Goal: Information Seeking & Learning: Learn about a topic

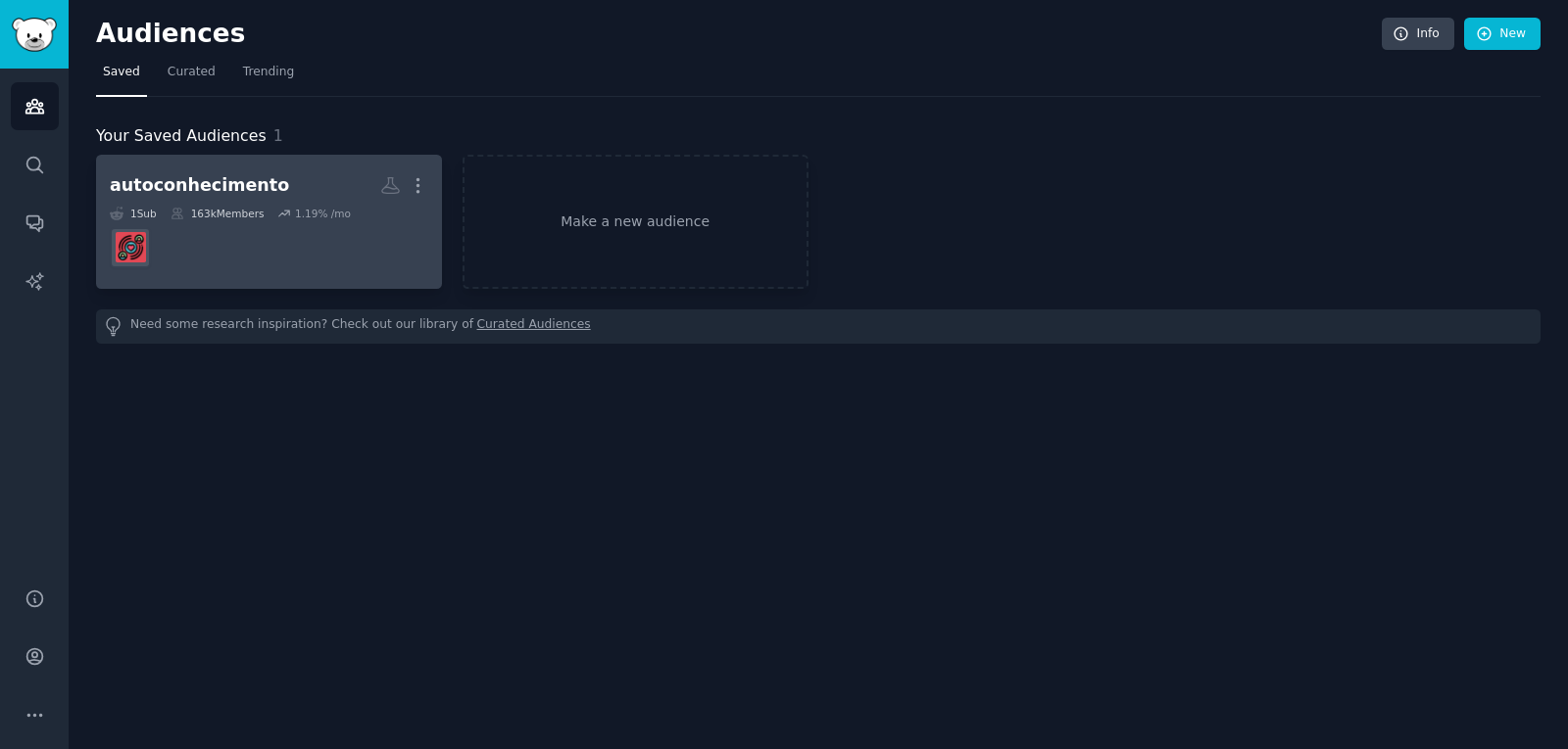
click at [248, 210] on div "163k Members" at bounding box center [217, 214] width 94 height 14
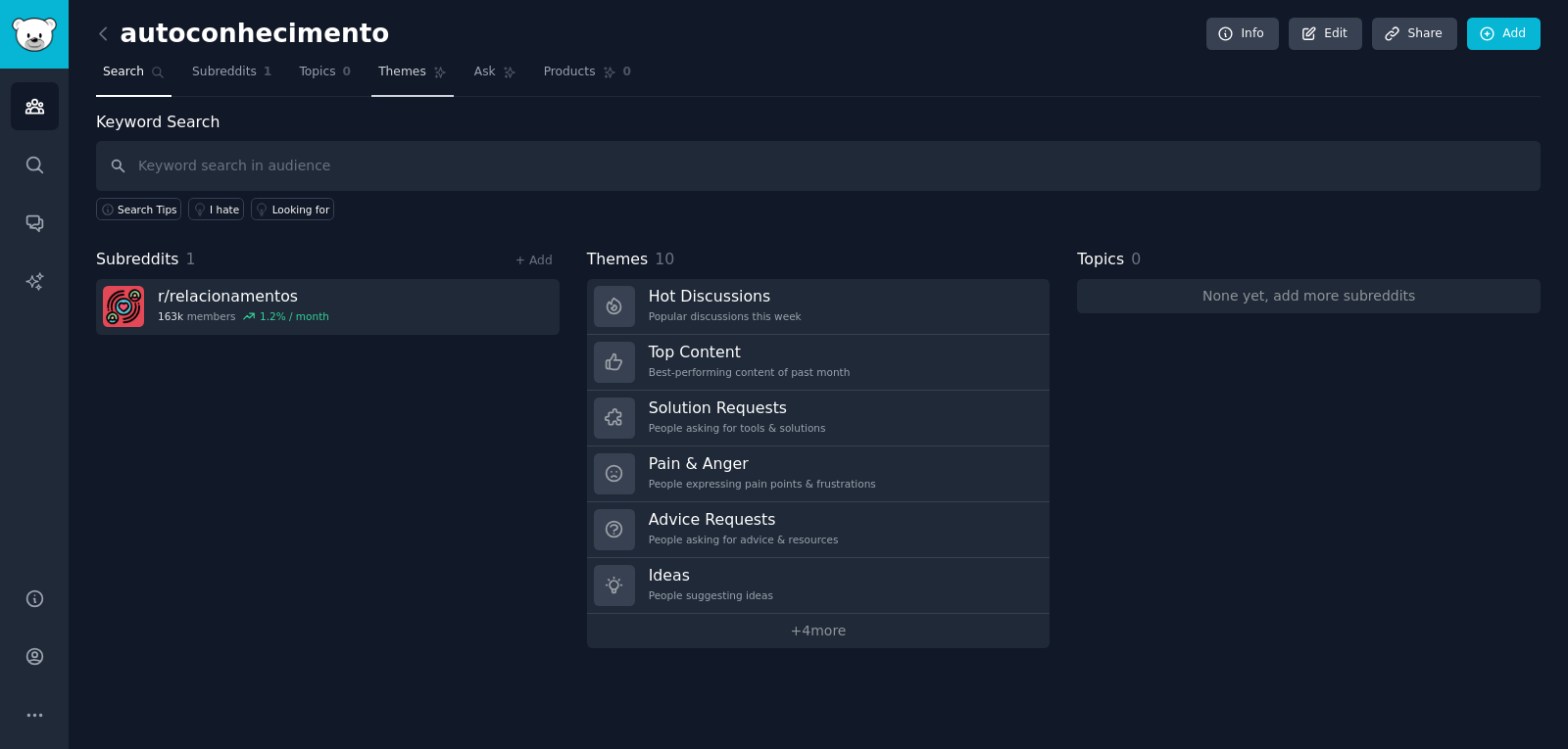
click at [380, 70] on span "Themes" at bounding box center [402, 73] width 48 height 18
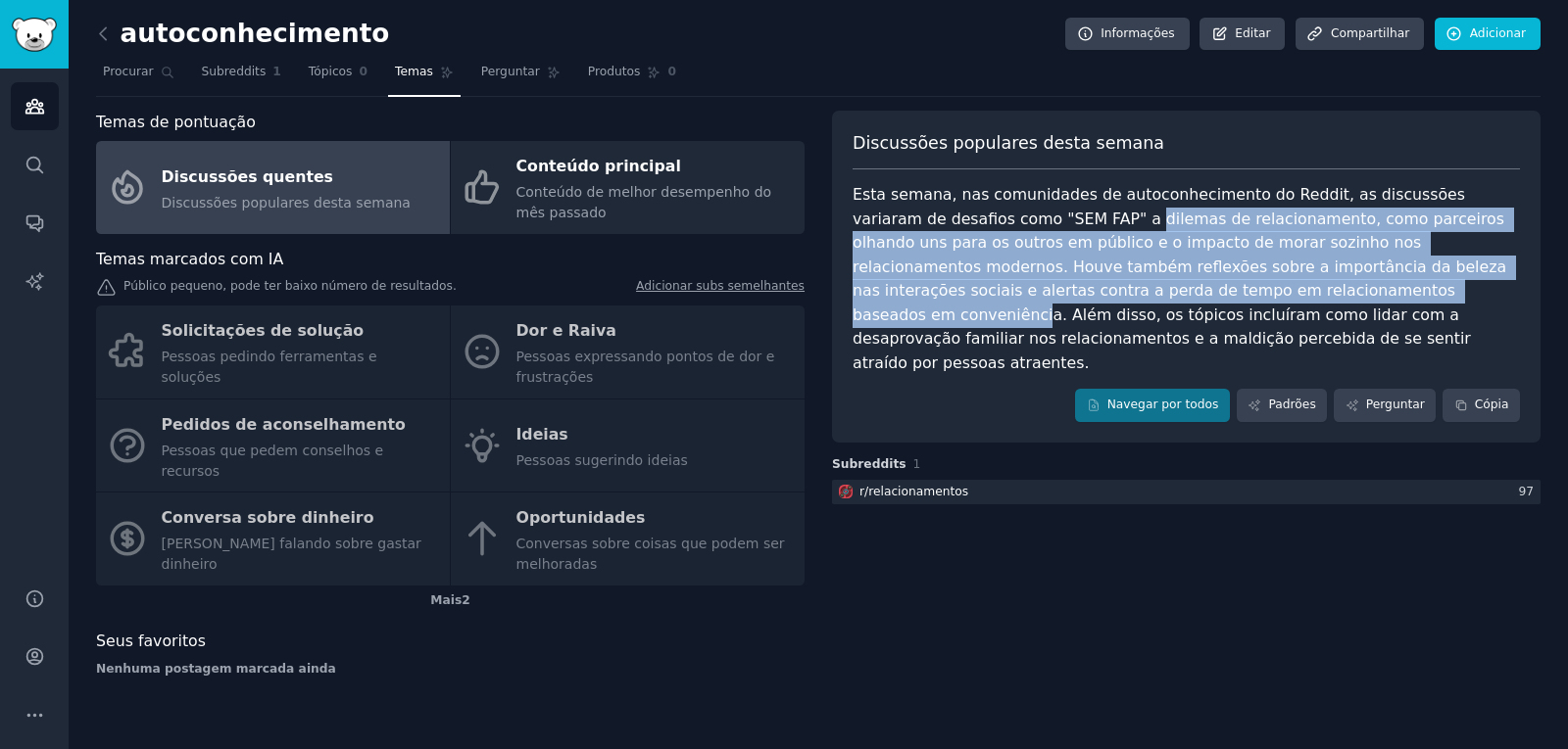
drag, startPoint x: 1041, startPoint y: 224, endPoint x: 1168, endPoint y: 293, distance: 144.5
click at [1168, 293] on font "Esta semana, nas comunidades de autoconhecimento do Reddit, as discussões varia…" at bounding box center [1182, 279] width 659 height 187
click at [1253, 273] on font "Esta semana, nas comunidades de autoconhecimento do Reddit, as discussões varia…" at bounding box center [1182, 279] width 659 height 187
click at [1175, 250] on font "Esta semana, nas comunidades de autoconhecimento do Reddit, as discussões varia…" at bounding box center [1182, 279] width 659 height 187
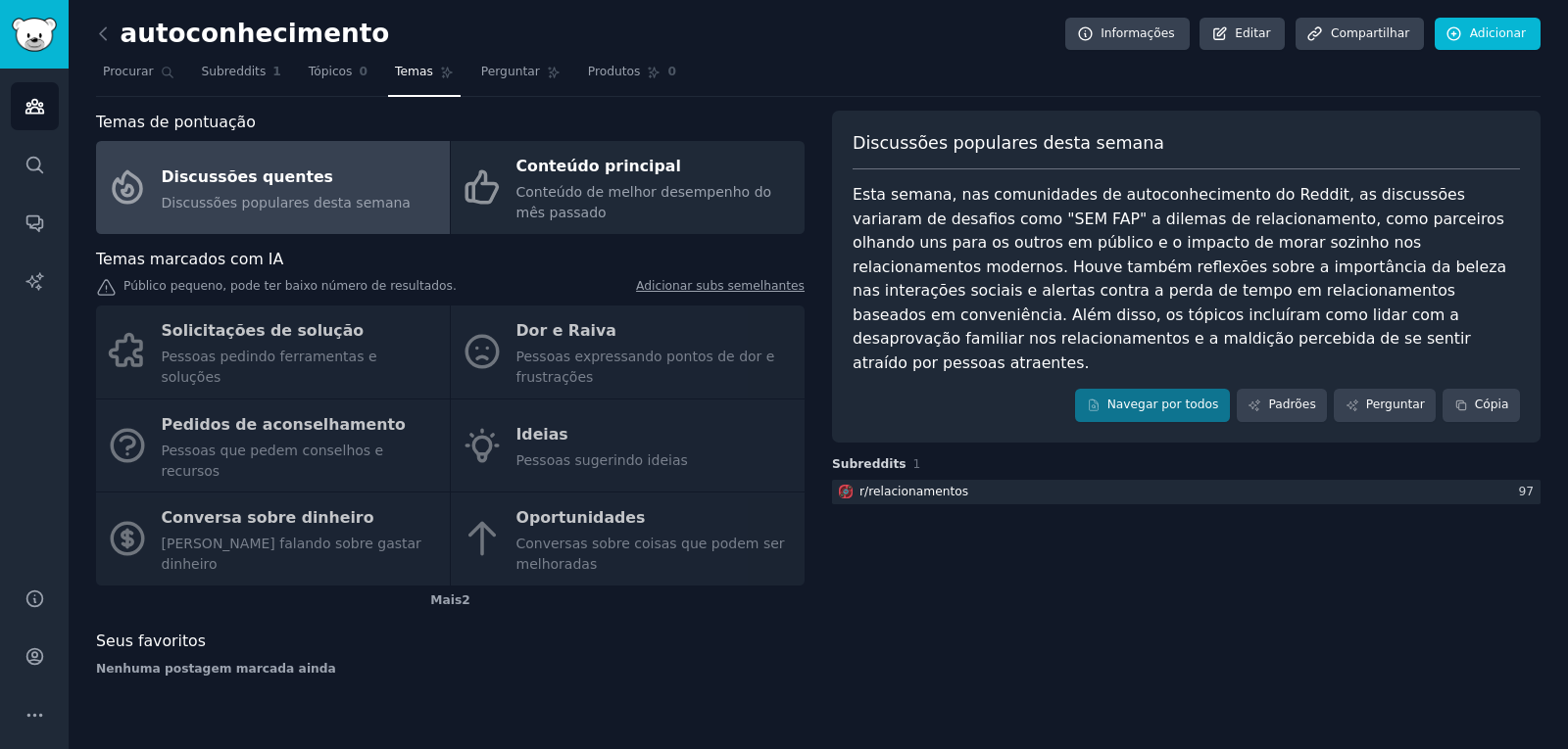
click at [1099, 354] on div "Discussões populares desta semana Esta semana, nas comunidades de autoconhecime…" at bounding box center [1186, 276] width 708 height 332
click at [1326, 388] on link "Padrões" at bounding box center [1281, 405] width 90 height 34
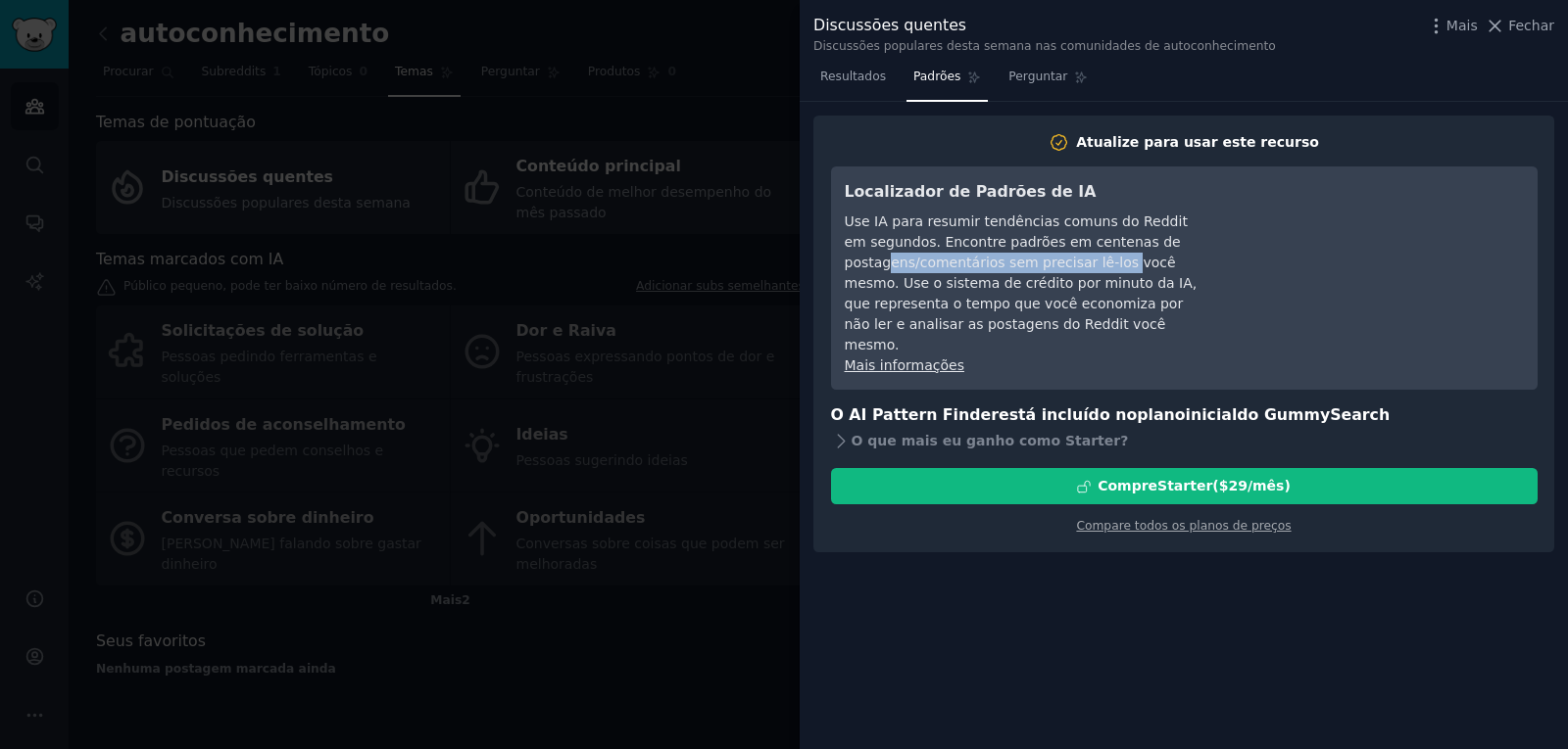
drag, startPoint x: 887, startPoint y: 268, endPoint x: 1105, endPoint y: 264, distance: 218.0
click at [1105, 264] on font "Use IA para resumir tendências comuns do Reddit em segundos. Encontre padrões e…" at bounding box center [1022, 283] width 353 height 139
click at [945, 291] on font "Use IA para resumir tendências comuns do Reddit em segundos. Encontre padrões e…" at bounding box center [1022, 283] width 353 height 139
click at [1505, 25] on icon at bounding box center [1494, 26] width 21 height 21
